Goal: Task Accomplishment & Management: Complete application form

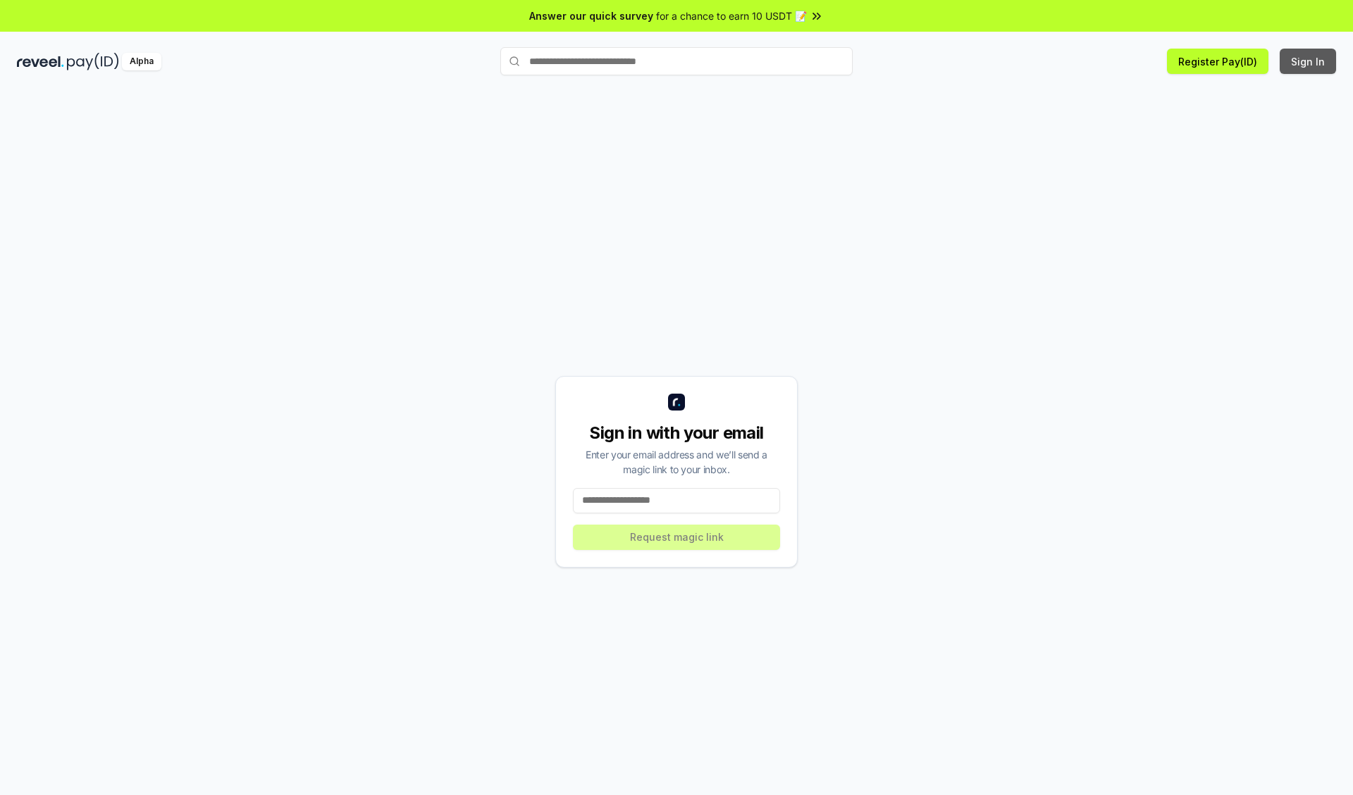
click at [1308, 61] on button "Sign In" at bounding box center [1307, 61] width 56 height 25
type input "**********"
click at [676, 537] on button "Request magic link" at bounding box center [676, 537] width 207 height 25
